Goal: Transaction & Acquisition: Purchase product/service

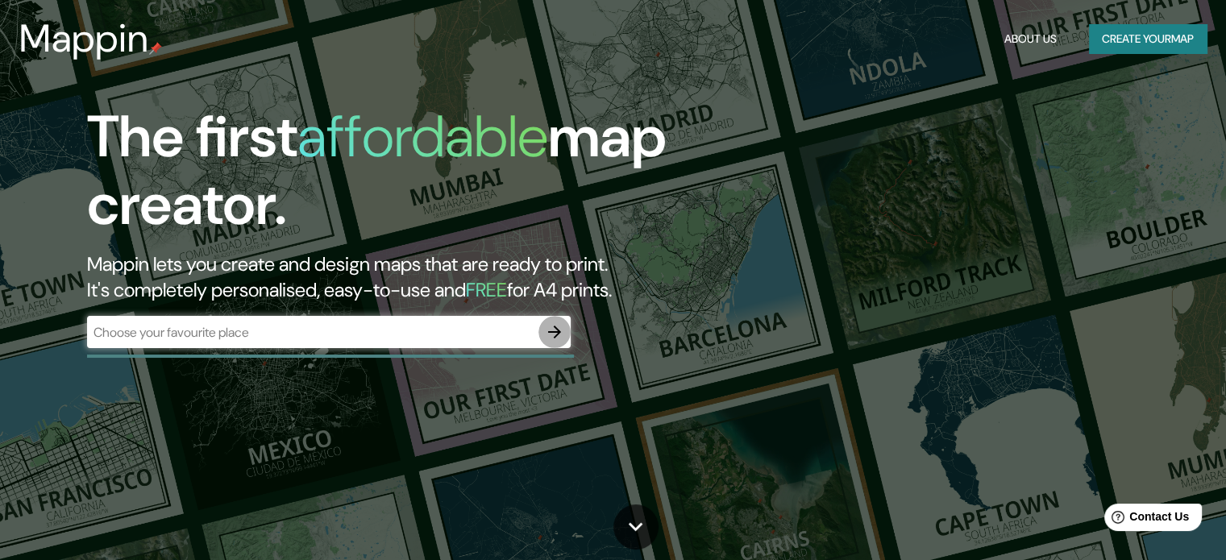
click at [551, 325] on icon "button" at bounding box center [554, 331] width 19 height 19
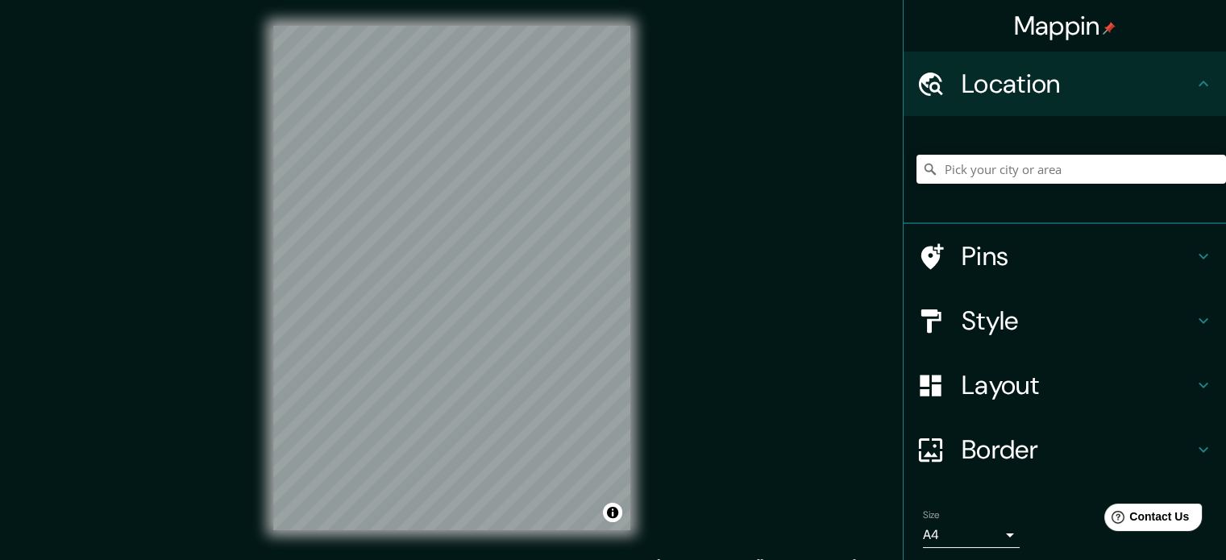
click at [689, 243] on div "Mappin Location Pins Style Layout Border Choose a border. Hint : you can make l…" at bounding box center [613, 291] width 1226 height 582
click at [780, 179] on div "Mappin Location Pins Style Layout Border Choose a border. Hint : you can make l…" at bounding box center [613, 291] width 1226 height 582
click at [660, 251] on div "Mappin Location Pins Style Layout Border Choose a border. Hint : you can make l…" at bounding box center [613, 291] width 1226 height 582
click at [650, 183] on div "© Mapbox © OpenStreetMap Improve this map" at bounding box center [451, 278] width 409 height 556
click at [1040, 176] on input "Pick your city or area" at bounding box center [1070, 169] width 309 height 29
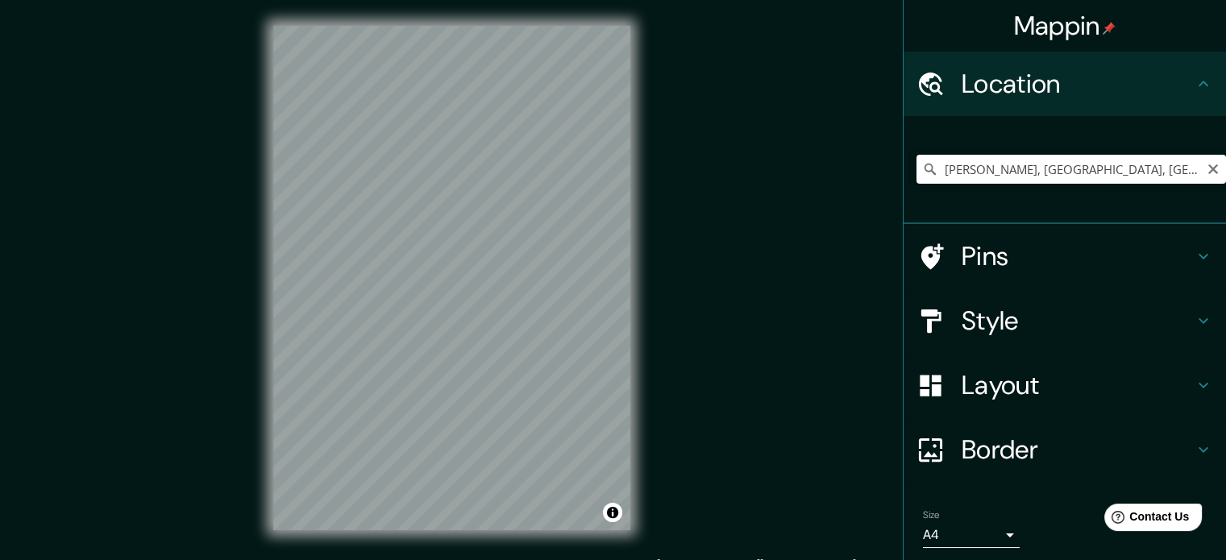
click at [967, 176] on input "[PERSON_NAME], [GEOGRAPHIC_DATA], [GEOGRAPHIC_DATA]" at bounding box center [1070, 169] width 309 height 29
click at [1071, 169] on input "[PERSON_NAME], [GEOGRAPHIC_DATA], [GEOGRAPHIC_DATA]" at bounding box center [1070, 169] width 309 height 29
click at [980, 244] on h4 "Pins" at bounding box center [1077, 256] width 232 height 32
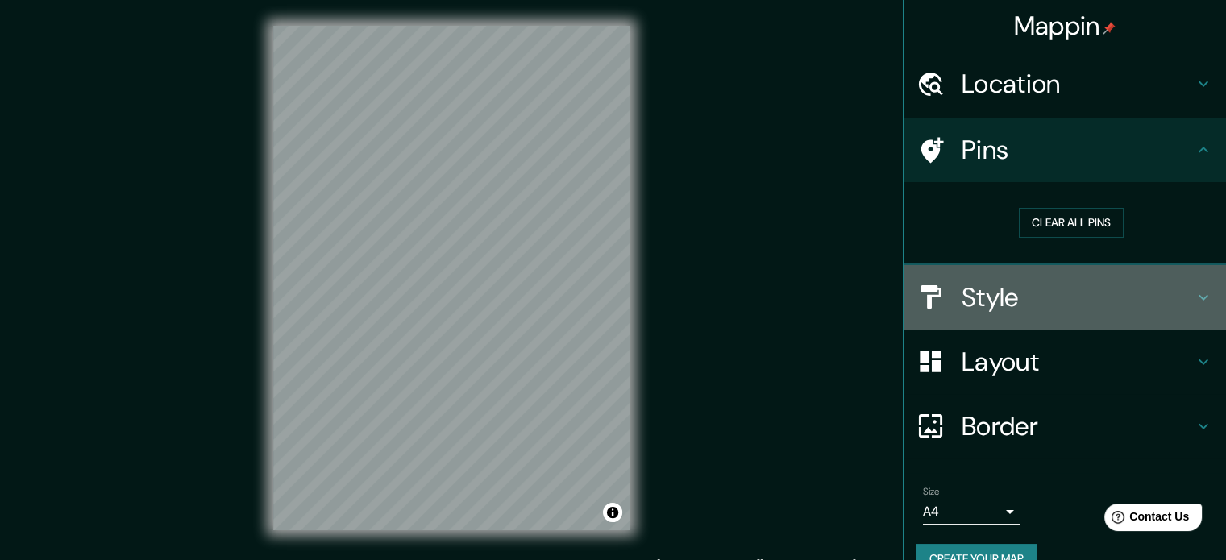
click at [966, 312] on h4 "Style" at bounding box center [1077, 297] width 232 height 32
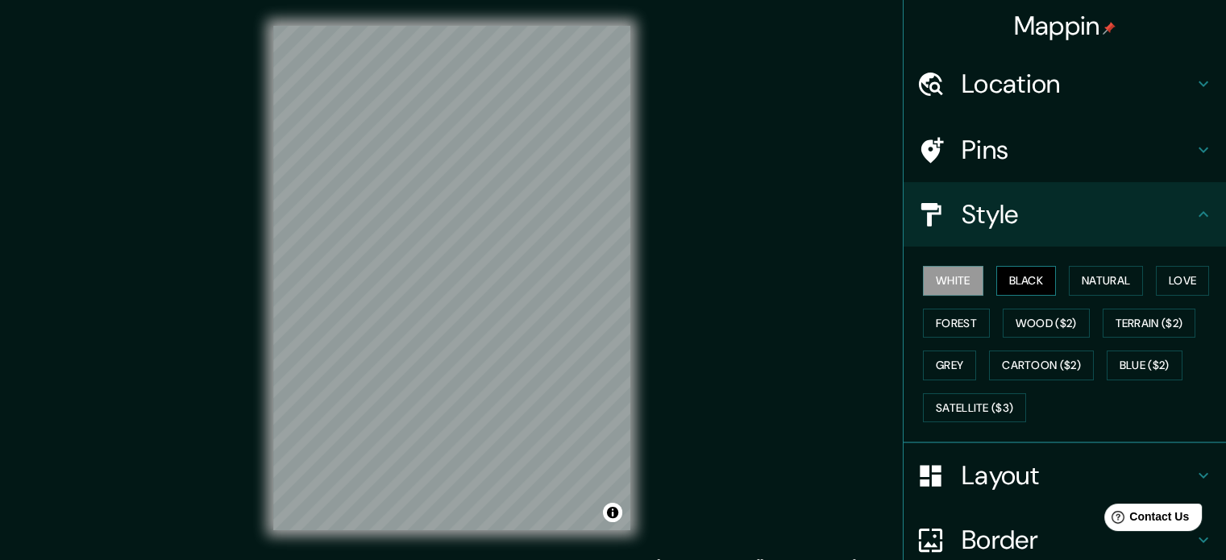
click at [1025, 288] on button "Black" at bounding box center [1026, 281] width 60 height 30
click at [1079, 279] on button "Natural" at bounding box center [1105, 281] width 74 height 30
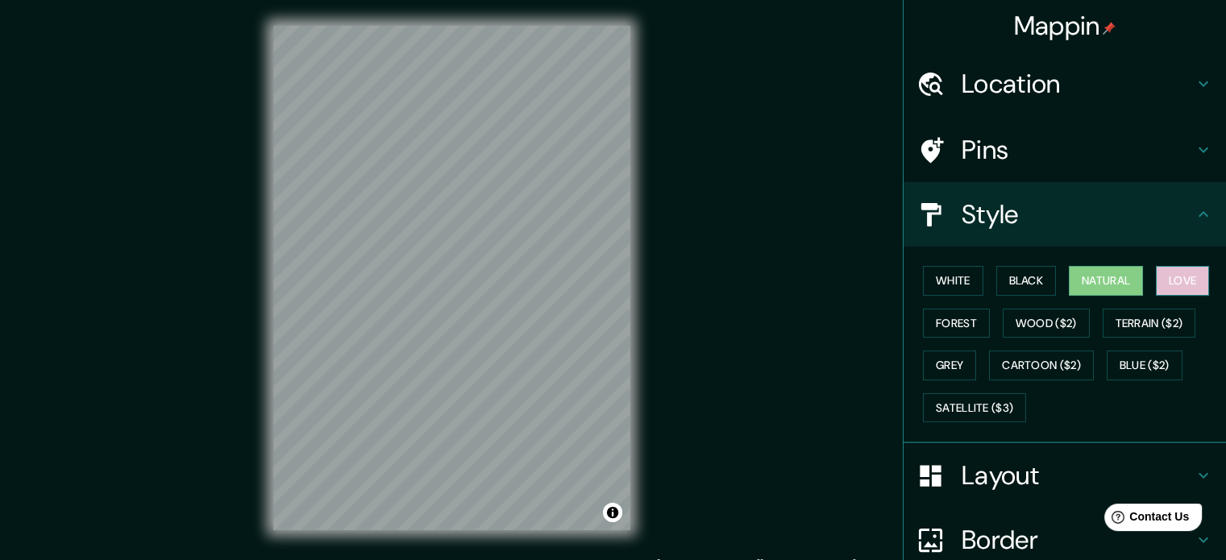
click at [1175, 275] on button "Love" at bounding box center [1181, 281] width 53 height 30
click at [950, 324] on button "Forest" at bounding box center [956, 324] width 67 height 30
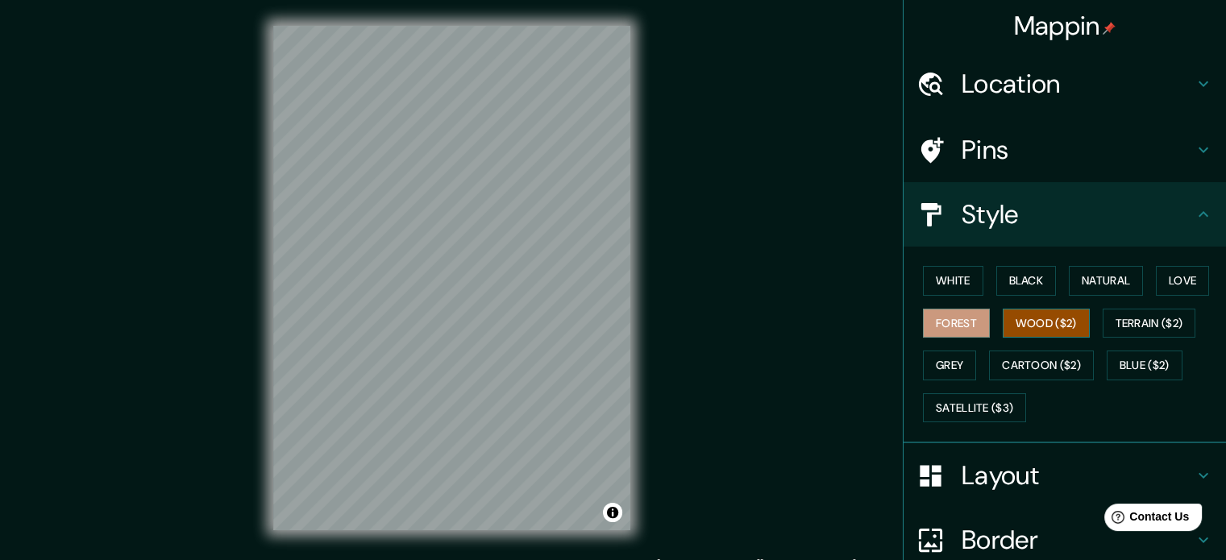
click at [1020, 327] on button "Wood ($2)" at bounding box center [1045, 324] width 87 height 30
click at [1115, 325] on button "Terrain ($2)" at bounding box center [1148, 324] width 93 height 30
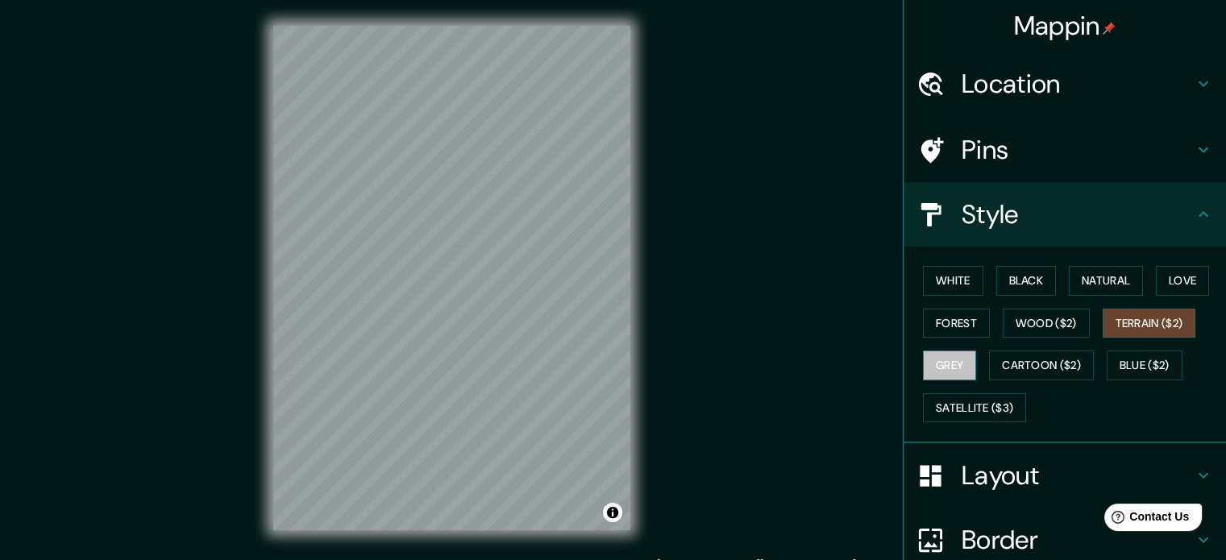
click at [940, 368] on button "Grey" at bounding box center [949, 366] width 53 height 30
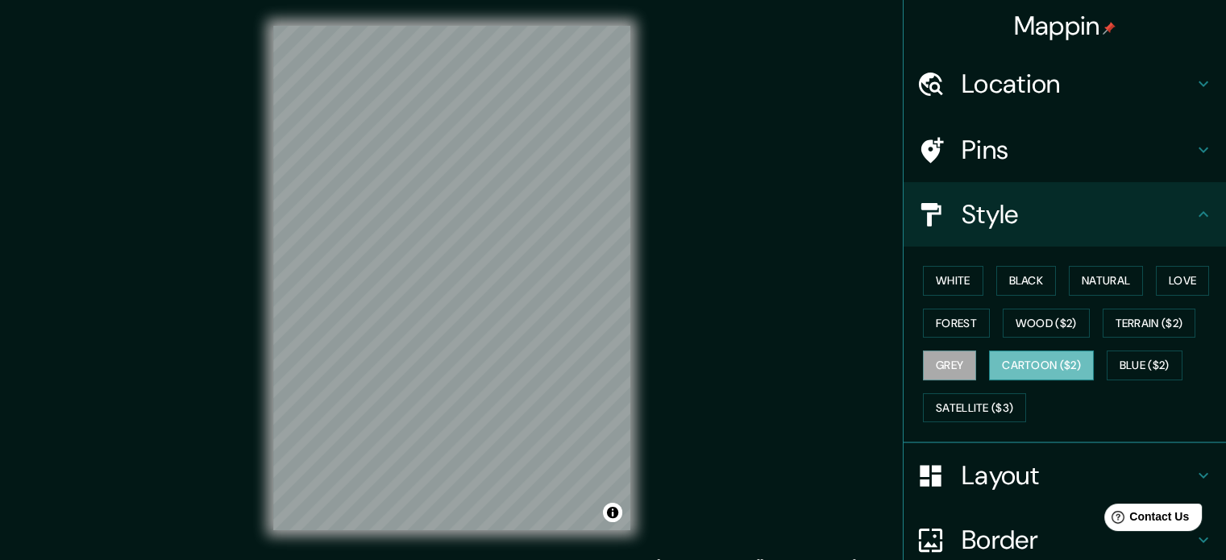
click at [1031, 370] on button "Cartoon ($2)" at bounding box center [1041, 366] width 105 height 30
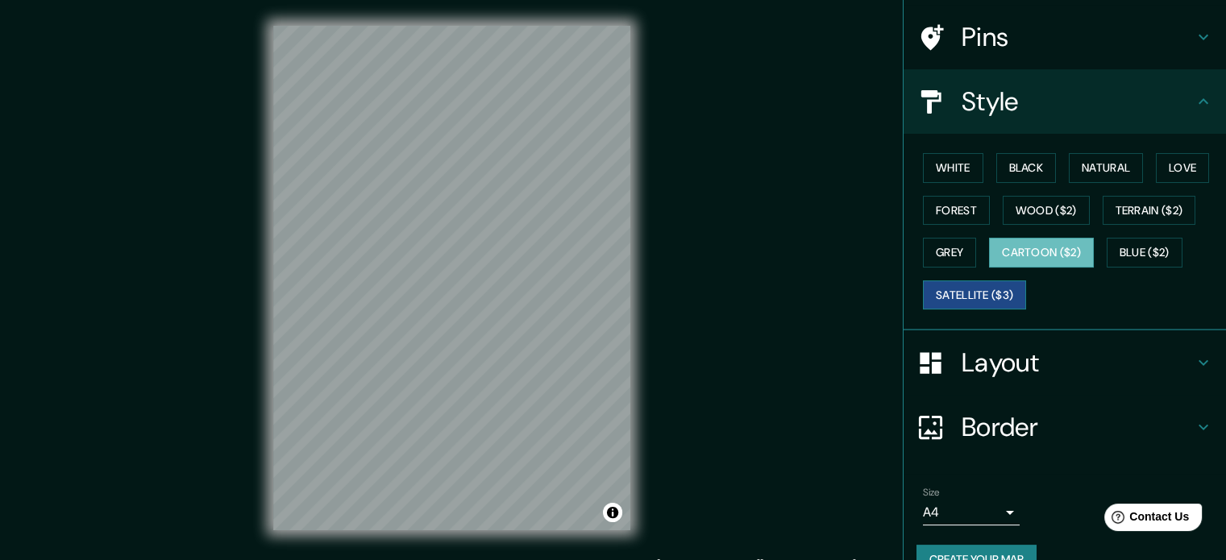
click at [943, 291] on button "Satellite ($3)" at bounding box center [974, 295] width 103 height 30
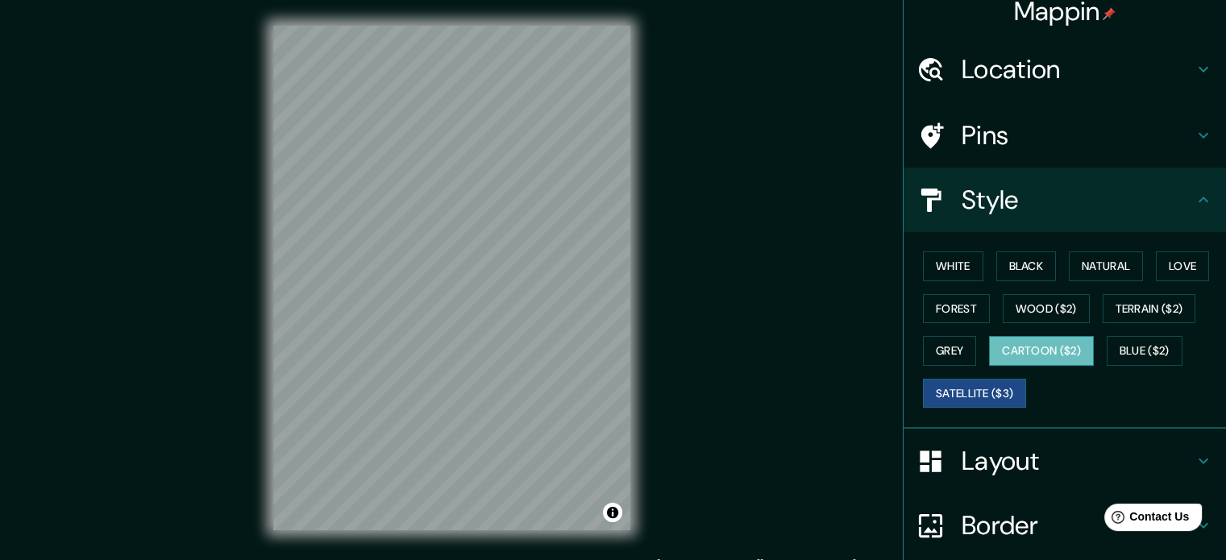
scroll to position [0, 0]
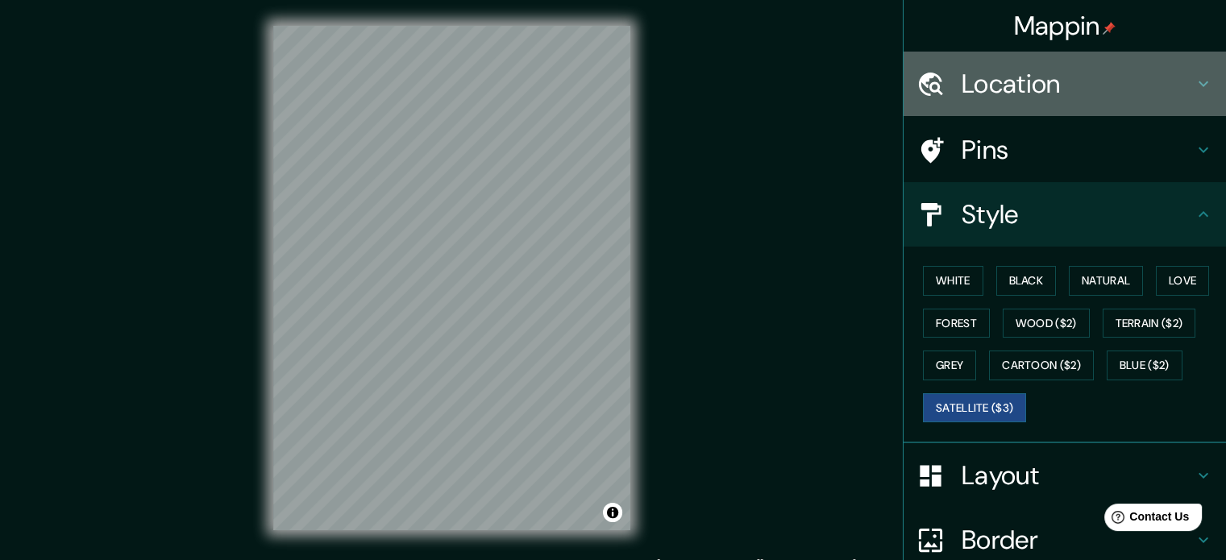
click at [1069, 86] on h4 "Location" at bounding box center [1077, 84] width 232 height 32
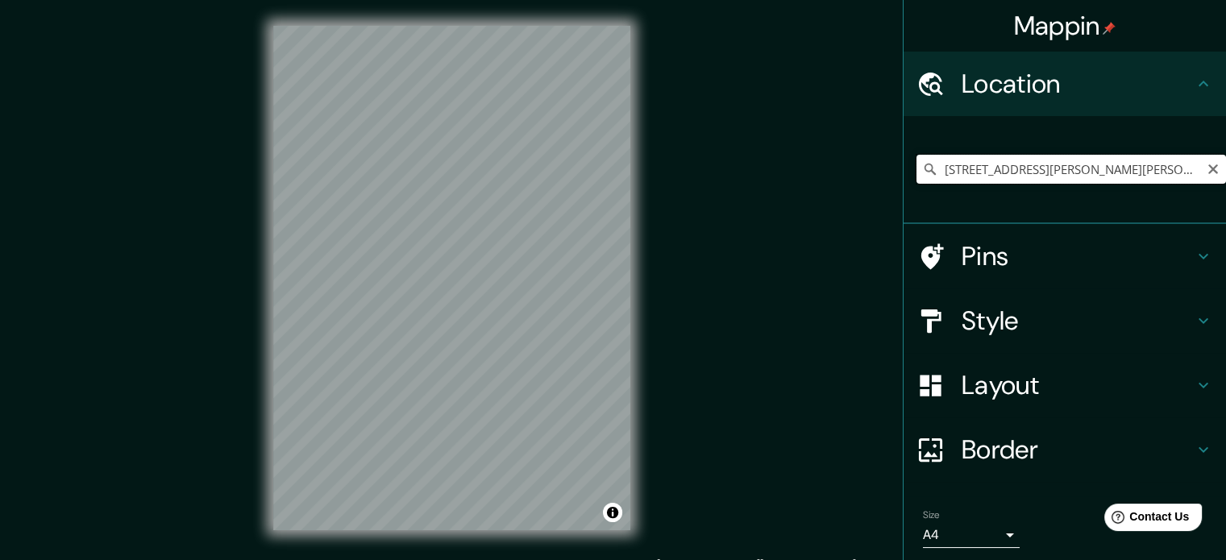
click at [1123, 178] on input "[STREET_ADDRESS][PERSON_NAME][PERSON_NAME][PERSON_NAME]" at bounding box center [1070, 169] width 309 height 29
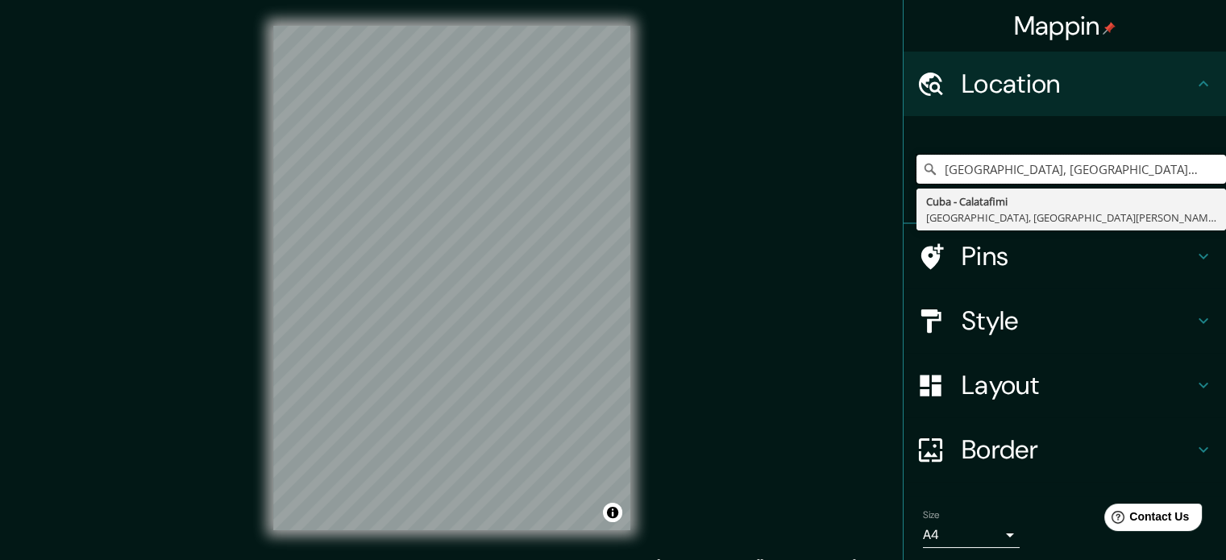
type input "[GEOGRAPHIC_DATA], [GEOGRAPHIC_DATA], [GEOGRAPHIC_DATA]"
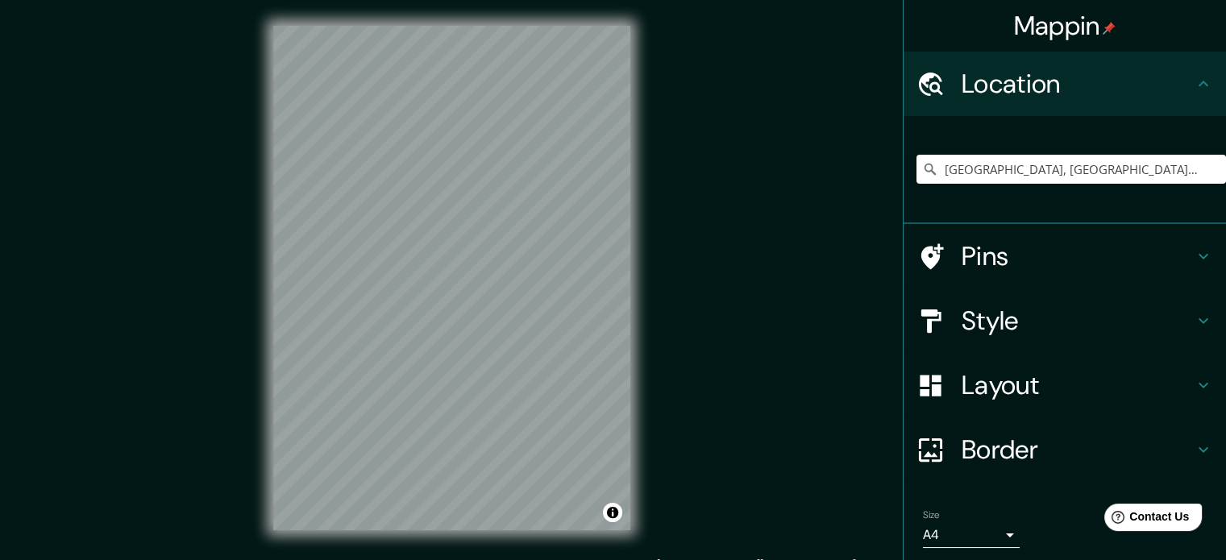
click at [789, 143] on div "Mappin Location [GEOGRAPHIC_DATA], [GEOGRAPHIC_DATA], [GEOGRAPHIC_DATA] [GEOGRA…" at bounding box center [613, 291] width 1226 height 582
